Goal: Task Accomplishment & Management: Complete application form

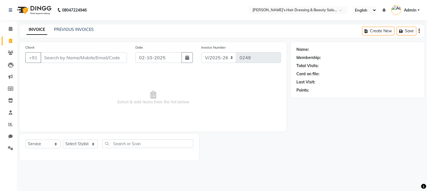
select select "4981"
select select "service"
click at [91, 57] on input "Client" at bounding box center [83, 57] width 86 height 11
click at [89, 58] on input "Client" at bounding box center [83, 57] width 86 height 11
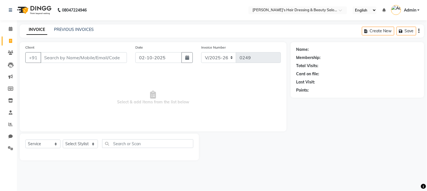
click at [89, 58] on input "Client" at bounding box center [83, 57] width 86 height 11
type input "v"
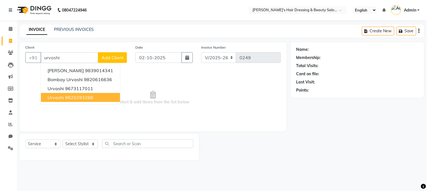
click at [61, 95] on span "Urvashi" at bounding box center [56, 98] width 16 height 6
type input "9820293288"
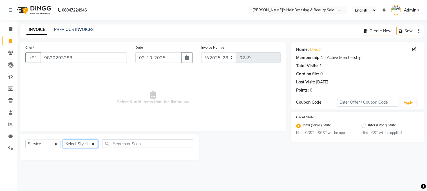
click at [84, 142] on select "Select Stylist [PERSON_NAME] [PERSON_NAME] pooja ruffina swati" at bounding box center [80, 144] width 35 height 9
click at [41, 143] on select "Select Service Product Membership Package Voucher Prepaid Gift Card" at bounding box center [42, 144] width 35 height 9
select select "product"
click at [25, 140] on select "Select Service Product Membership Package Voucher Prepaid Gift Card" at bounding box center [42, 144] width 35 height 9
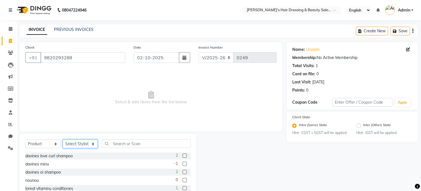
click at [83, 145] on select "Select Stylist [PERSON_NAME] [PERSON_NAME] pooja ruffina swati" at bounding box center [80, 144] width 35 height 9
select select "31849"
click at [63, 140] on select "Select Stylist [PERSON_NAME] [PERSON_NAME] pooja ruffina swati" at bounding box center [80, 144] width 35 height 9
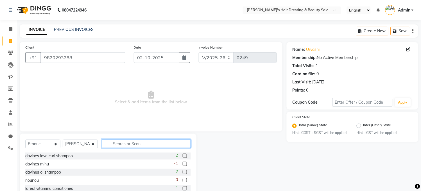
click at [147, 144] on input "text" at bounding box center [146, 143] width 89 height 9
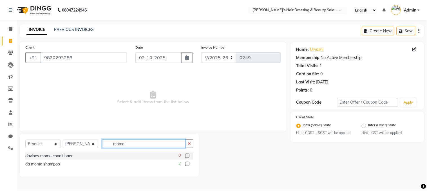
type input "momo"
click at [187, 164] on label at bounding box center [187, 164] width 4 height 4
click at [187, 164] on input "checkbox" at bounding box center [187, 165] width 4 height 4
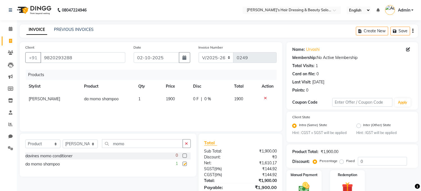
checkbox input "false"
click at [180, 103] on td "1900" at bounding box center [177, 99] width 28 height 13
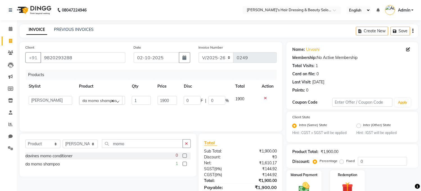
click at [178, 99] on td "1900" at bounding box center [167, 100] width 26 height 15
click at [175, 102] on input "1900" at bounding box center [167, 100] width 19 height 9
type input "1"
type input "1800"
click at [145, 144] on input "momo" at bounding box center [142, 143] width 81 height 9
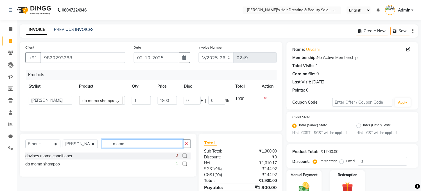
click at [145, 144] on input "momo" at bounding box center [142, 143] width 81 height 9
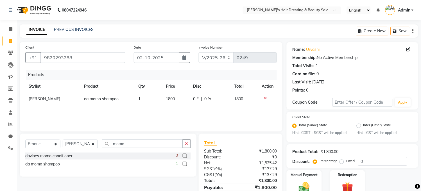
click at [184, 157] on label at bounding box center [185, 156] width 4 height 4
click at [184, 157] on input "checkbox" at bounding box center [185, 156] width 4 height 4
checkbox input "false"
click at [183, 118] on td "1900" at bounding box center [177, 111] width 28 height 13
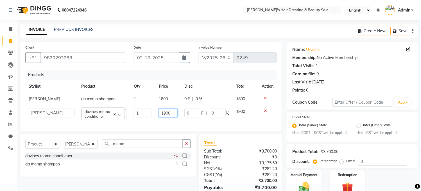
click at [174, 113] on input "1900" at bounding box center [168, 113] width 19 height 9
type input "1"
type input "2100"
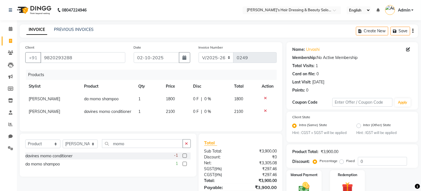
click at [173, 123] on div "Products Stylist Product Qty Price Disc Total Action [PERSON_NAME] da momo sham…" at bounding box center [151, 98] width 252 height 56
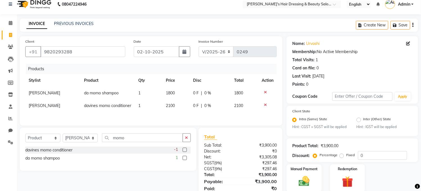
scroll to position [32, 0]
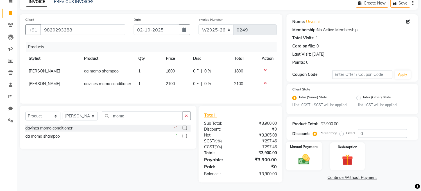
click at [302, 159] on img at bounding box center [304, 159] width 19 height 13
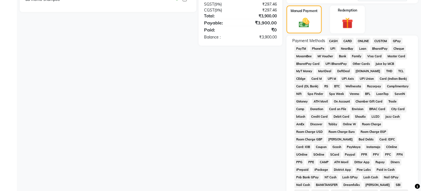
scroll to position [165, 0]
click at [304, 51] on span "PayTM" at bounding box center [301, 48] width 13 height 6
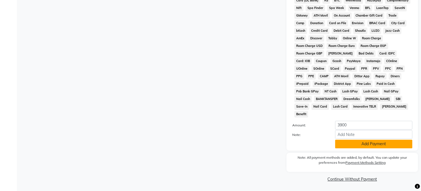
click at [361, 145] on button "Add Payment" at bounding box center [373, 144] width 77 height 9
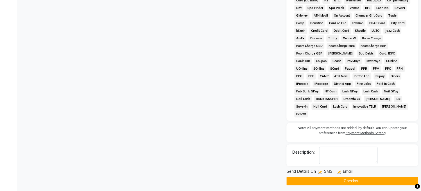
click at [321, 183] on button "Checkout" at bounding box center [353, 181] width 132 height 9
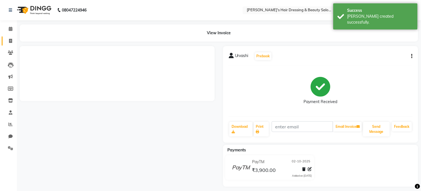
click at [11, 38] on span at bounding box center [11, 41] width 10 height 6
select select "service"
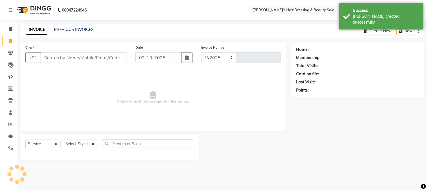
select select "4981"
type input "0250"
